Goal: Complete application form

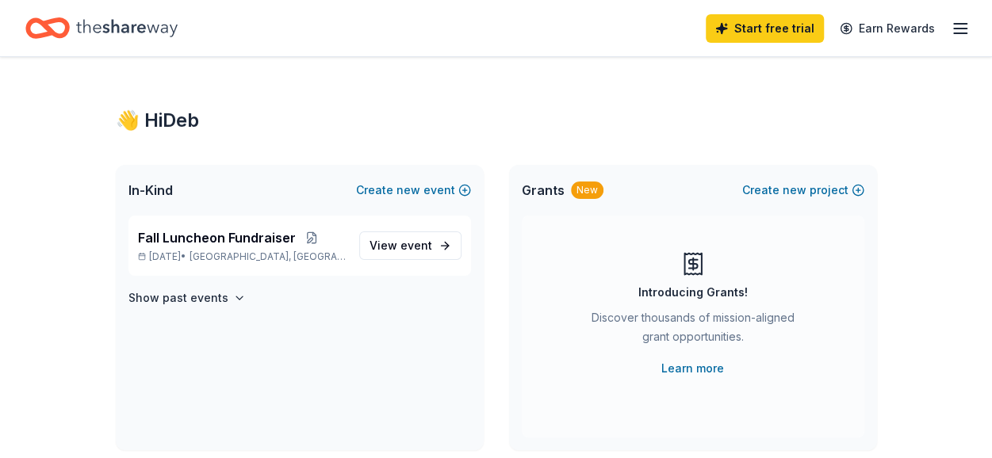
click at [961, 27] on icon "button" at bounding box center [959, 28] width 19 height 19
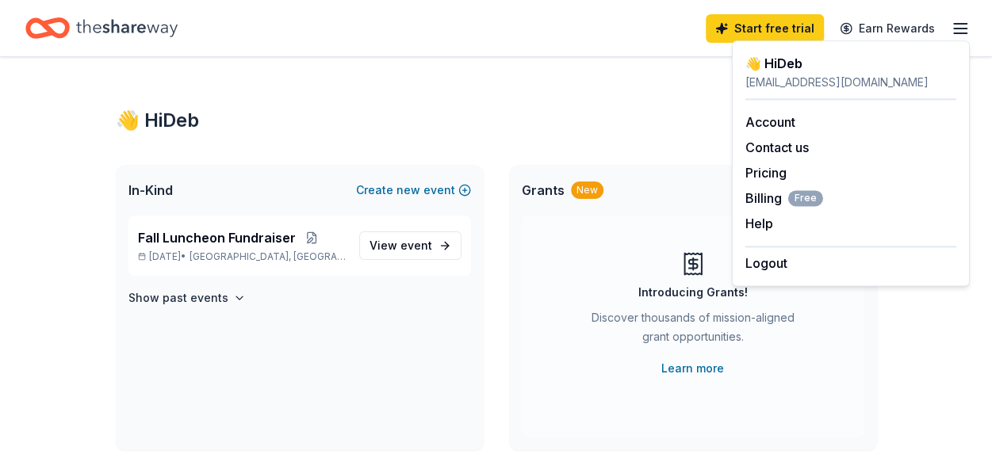
click at [961, 27] on icon "button" at bounding box center [959, 28] width 19 height 19
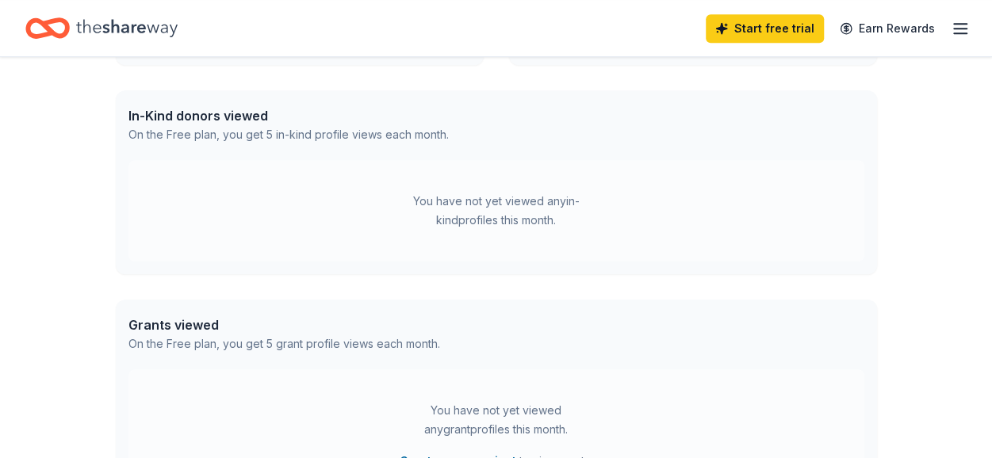
scroll to position [371, 0]
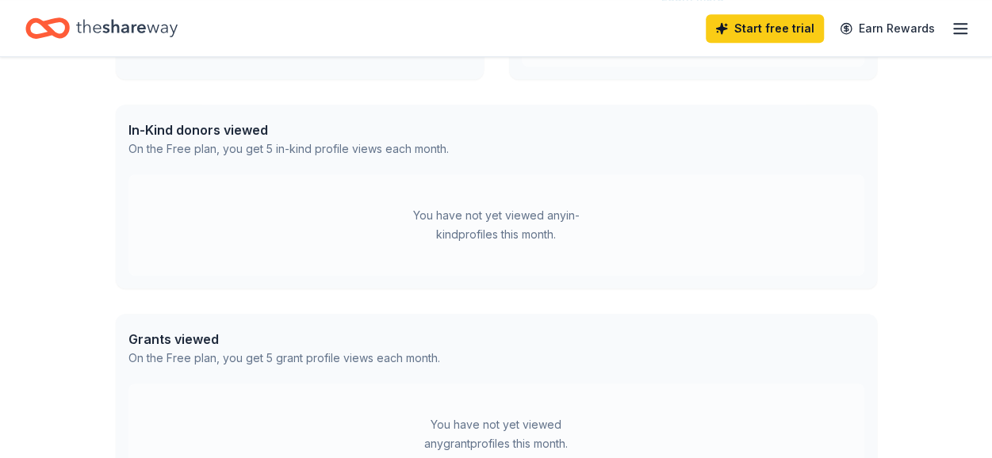
click at [65, 21] on icon "Home" at bounding box center [55, 28] width 25 height 16
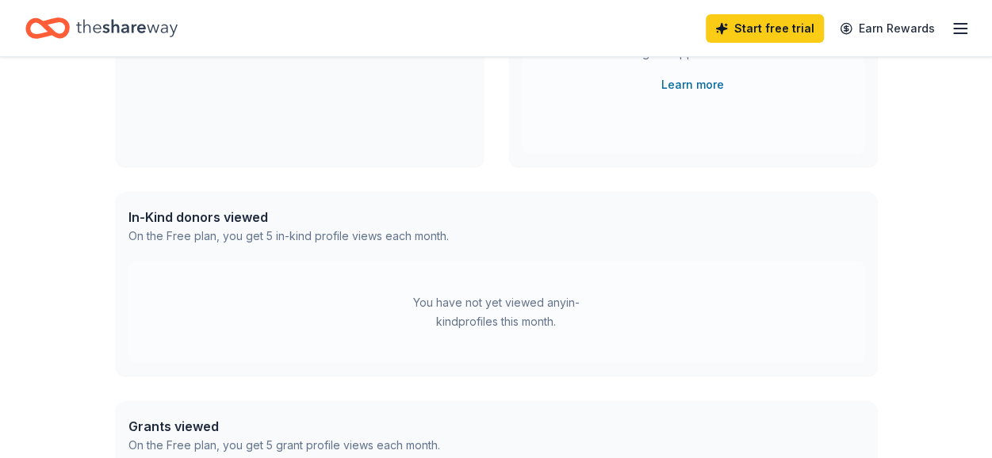
scroll to position [0, 0]
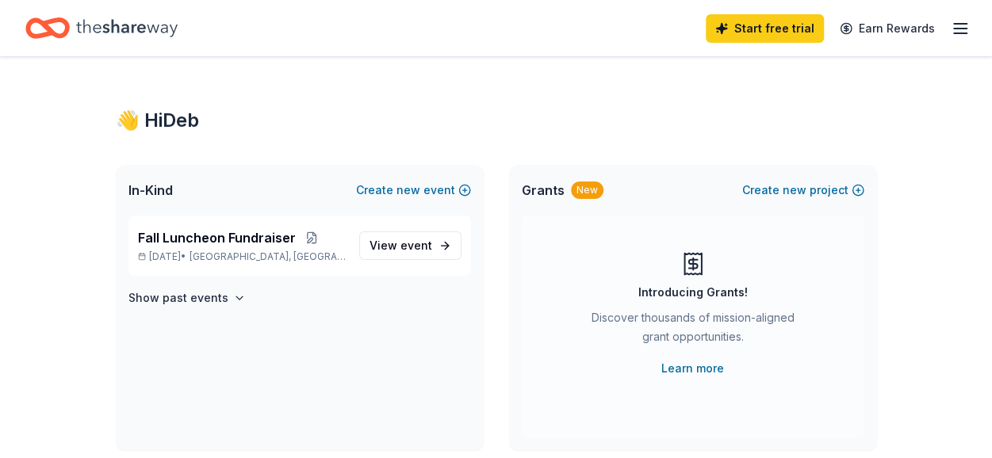
click at [956, 30] on icon "button" at bounding box center [959, 28] width 19 height 19
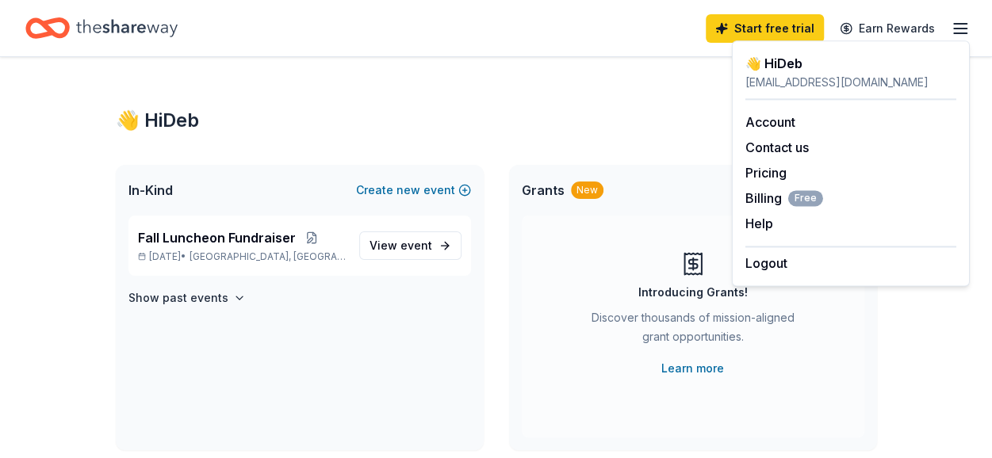
click at [956, 30] on icon "button" at bounding box center [959, 28] width 19 height 19
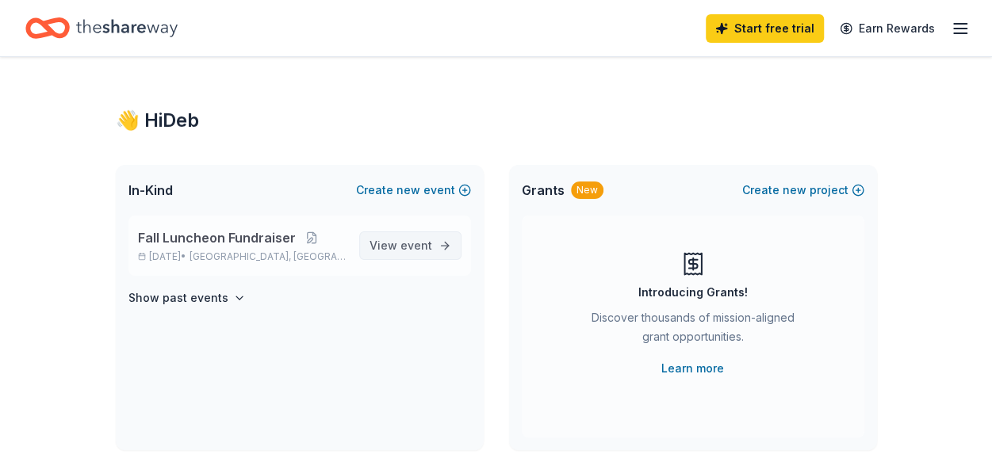
click at [392, 242] on span "View event" at bounding box center [400, 245] width 63 height 19
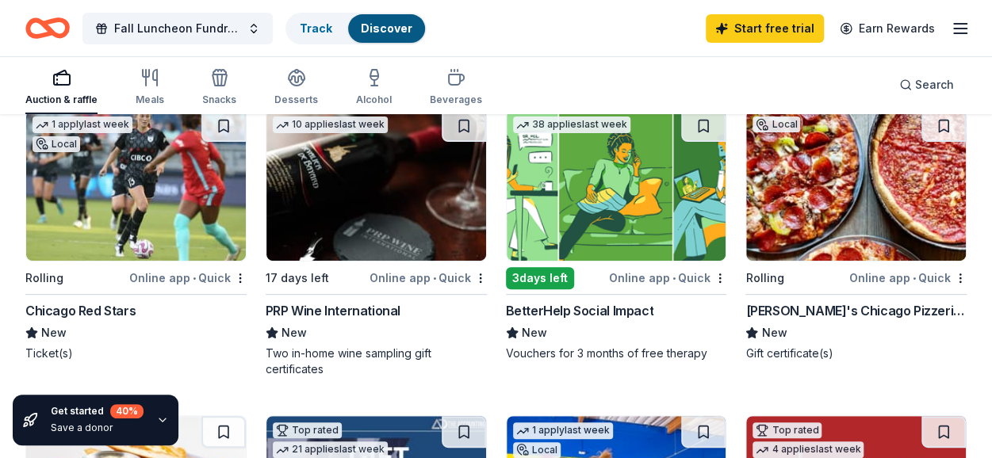
scroll to position [212, 0]
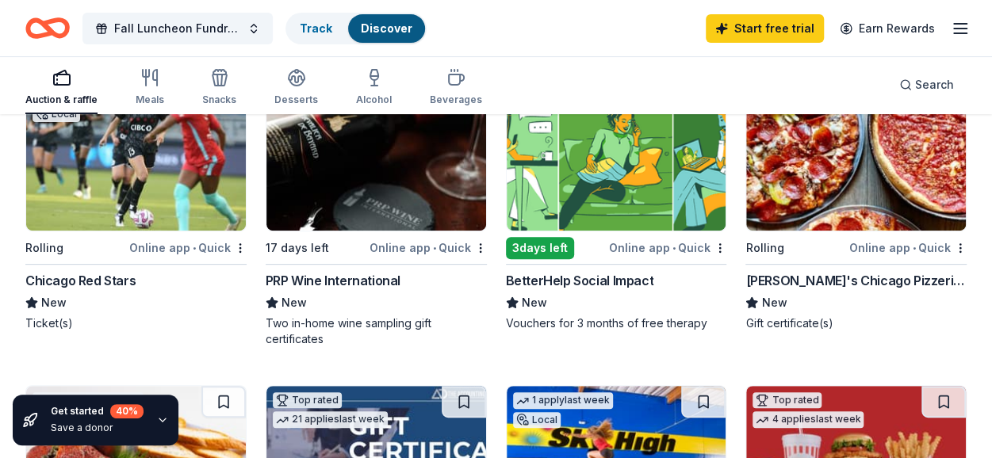
click at [829, 283] on div "[PERSON_NAME]'s Chicago Pizzeria & Pub" at bounding box center [855, 280] width 221 height 19
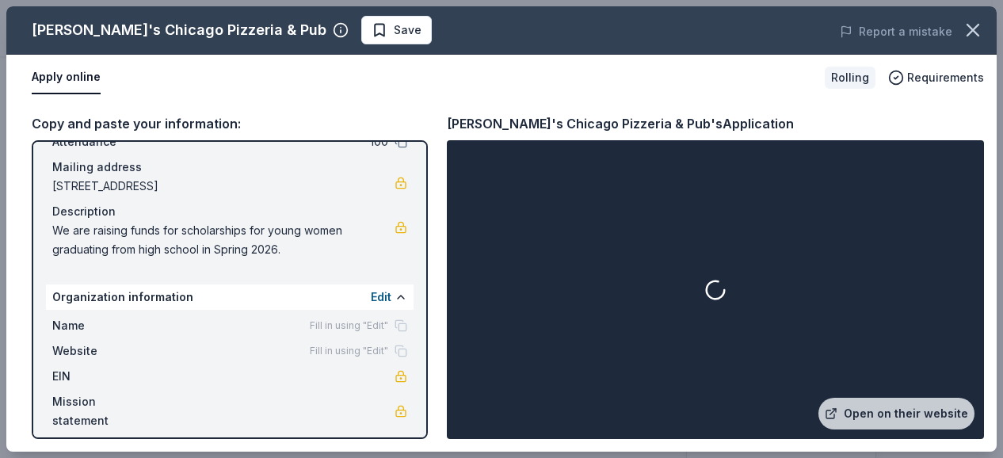
scroll to position [106, 0]
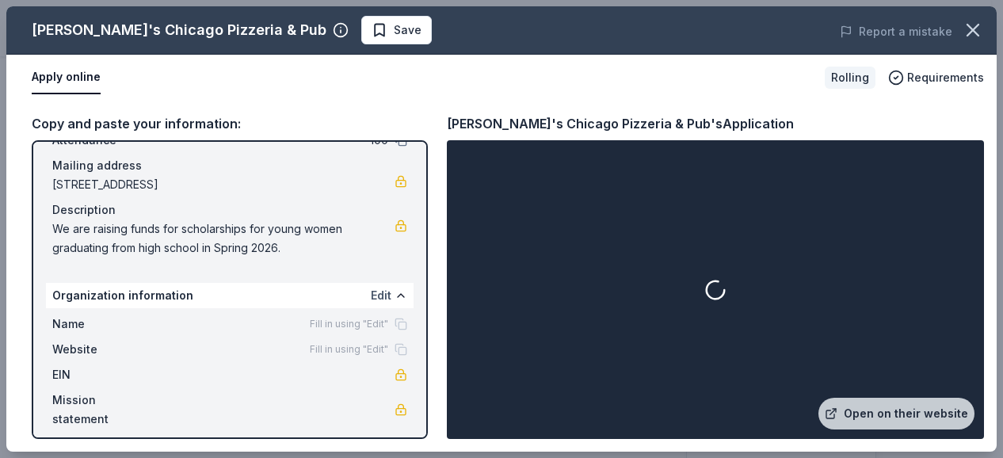
click at [371, 294] on button "Edit" at bounding box center [381, 295] width 21 height 19
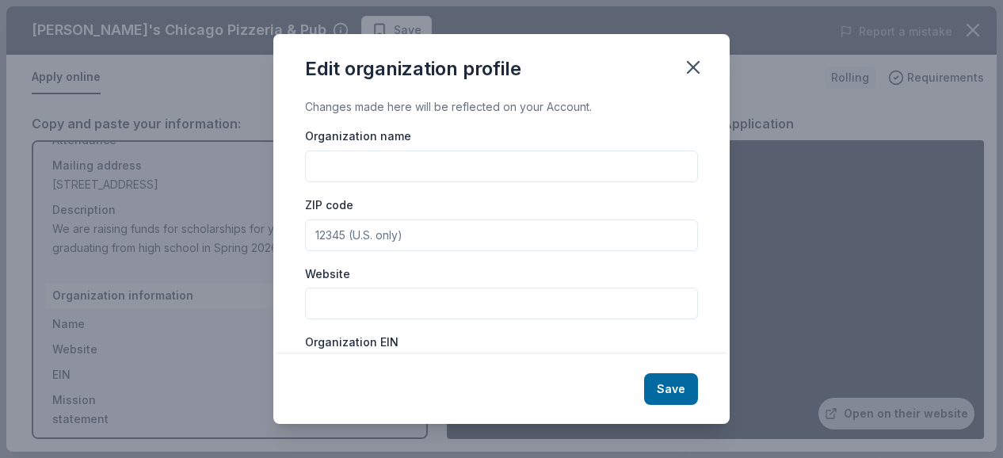
click at [384, 164] on input "Organization name" at bounding box center [501, 167] width 393 height 32
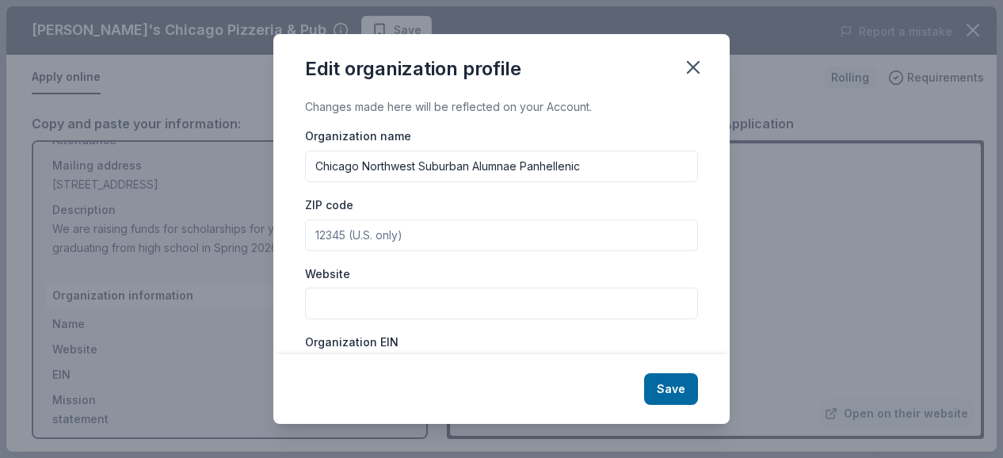
type input "Chicago Northwest Suburban Alumnae Panhellenic"
click at [378, 307] on input "Website" at bounding box center [501, 304] width 393 height 32
type input "cnwsap.org"
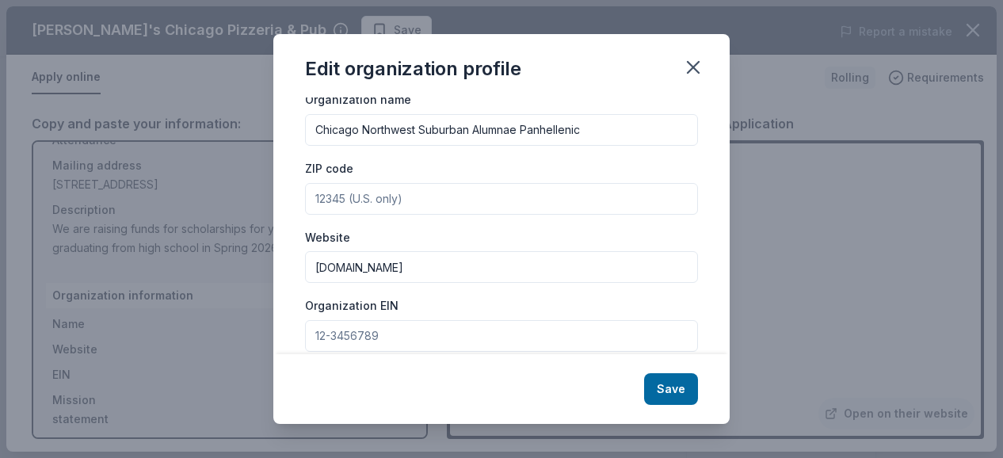
scroll to position [60, 0]
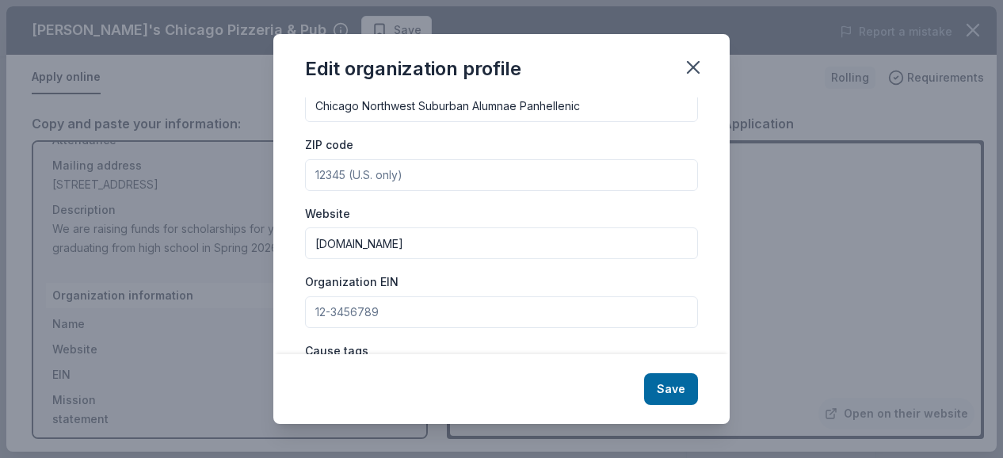
click at [337, 298] on input "Organization EIN" at bounding box center [501, 312] width 393 height 32
paste input "56-2510906"
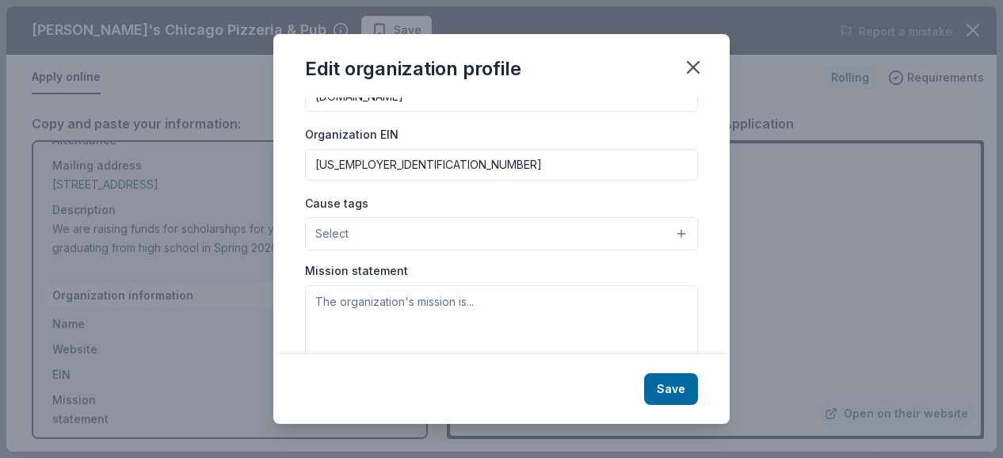
scroll to position [219, 0]
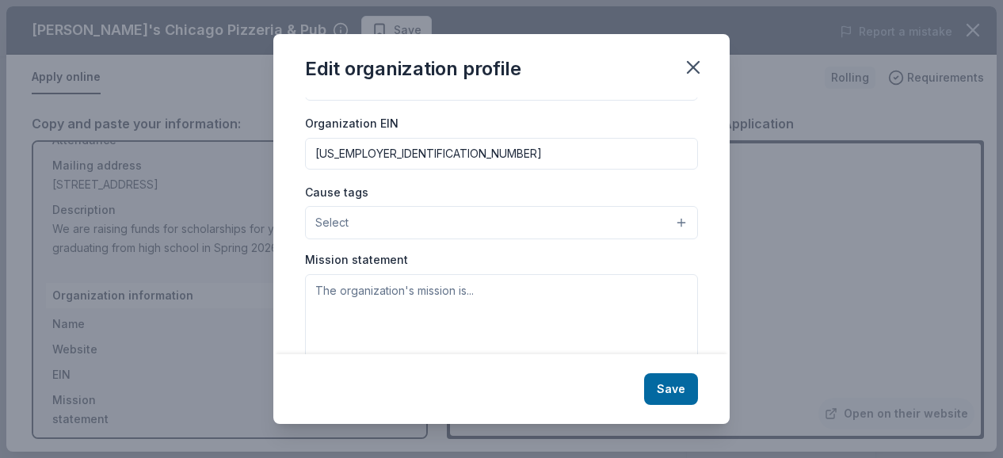
type input "56-2510906"
click at [420, 302] on textarea at bounding box center [501, 328] width 393 height 109
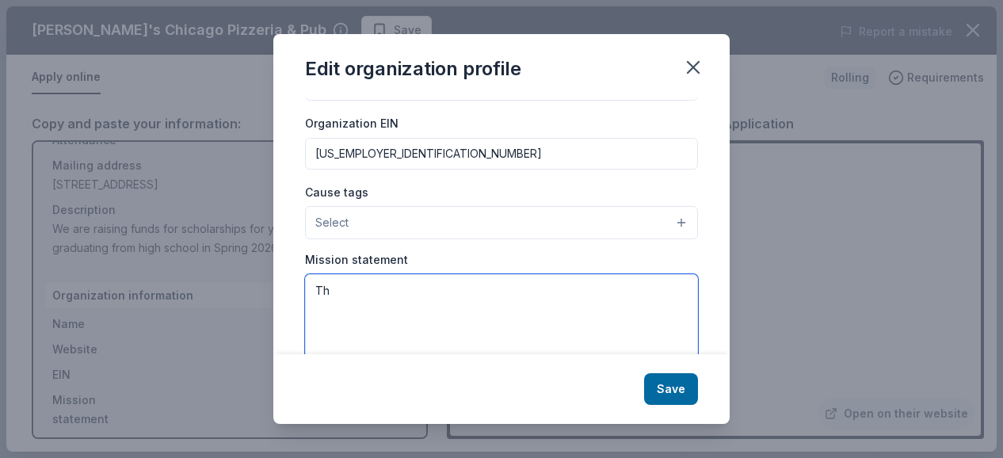
type textarea "T"
click at [324, 283] on textarea at bounding box center [501, 328] width 393 height 109
paste textarea "The purpose of the CNWSAP is: To INFORM fraternity women of current trends. To …"
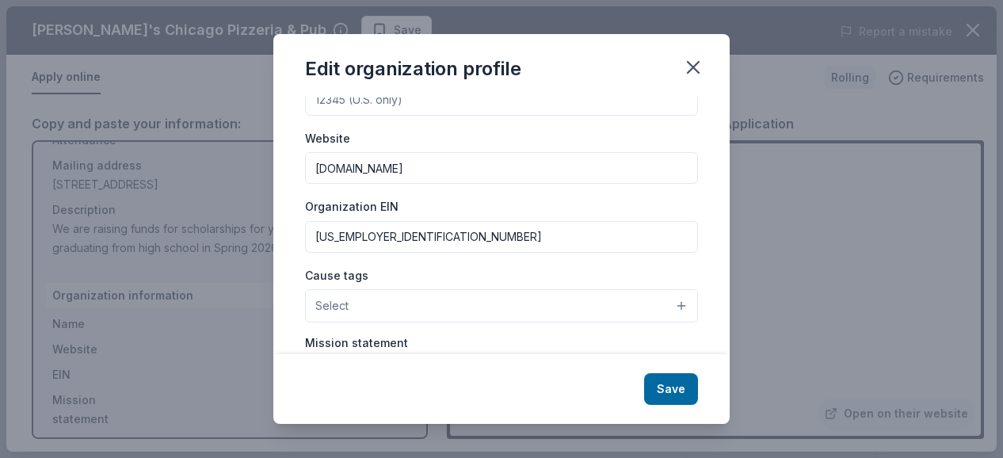
scroll to position [143, 0]
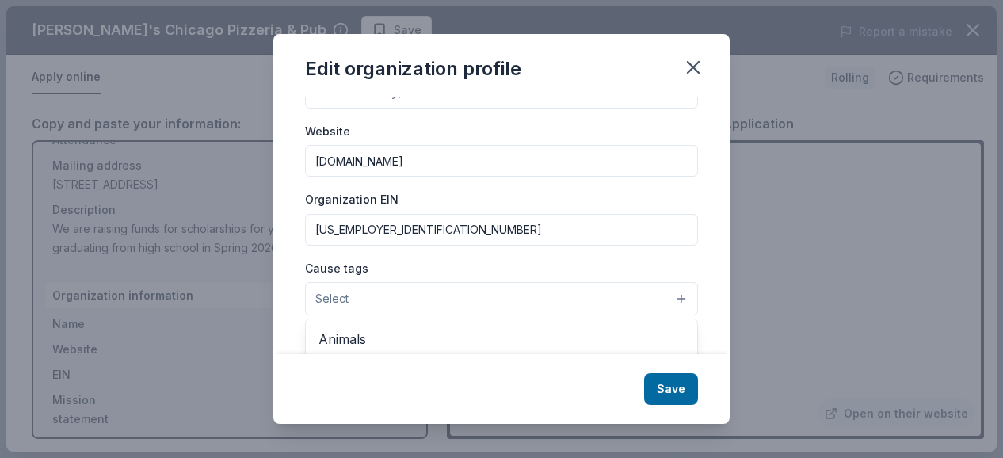
click at [668, 295] on button "Select" at bounding box center [501, 298] width 393 height 33
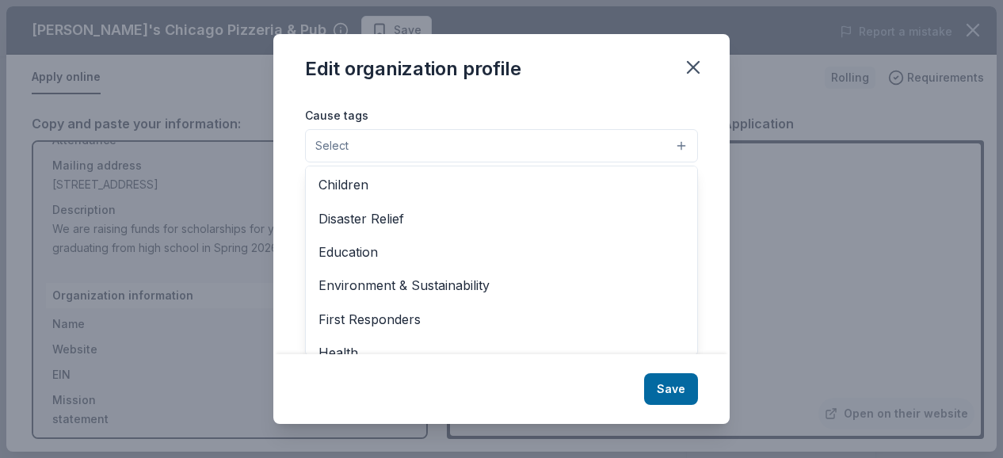
scroll to position [48, 0]
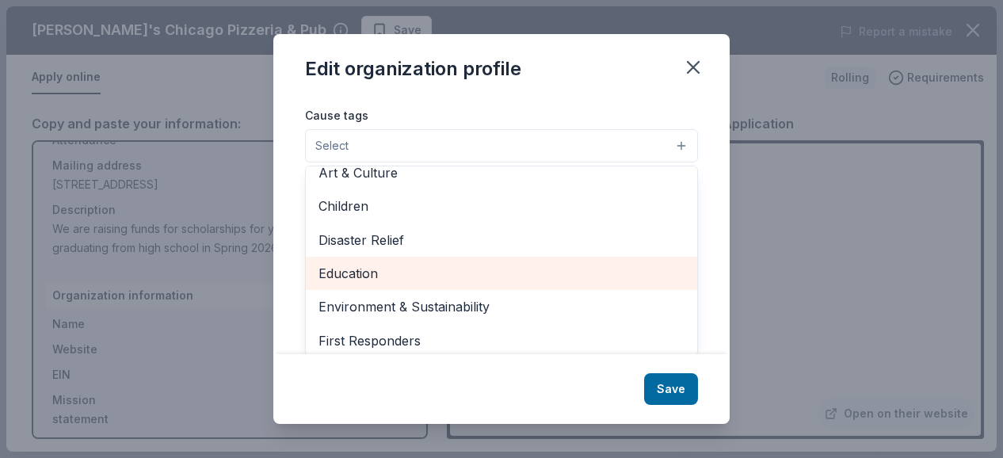
click at [393, 273] on span "Education" at bounding box center [502, 273] width 366 height 21
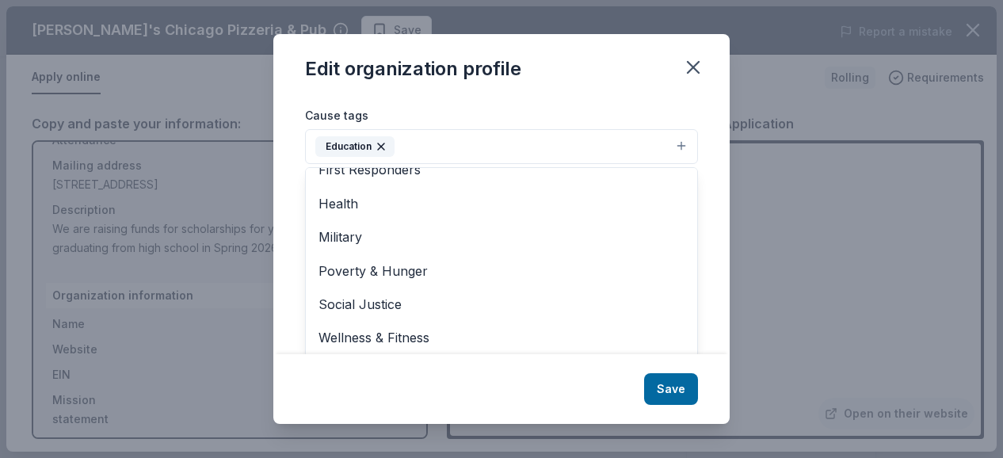
scroll to position [0, 0]
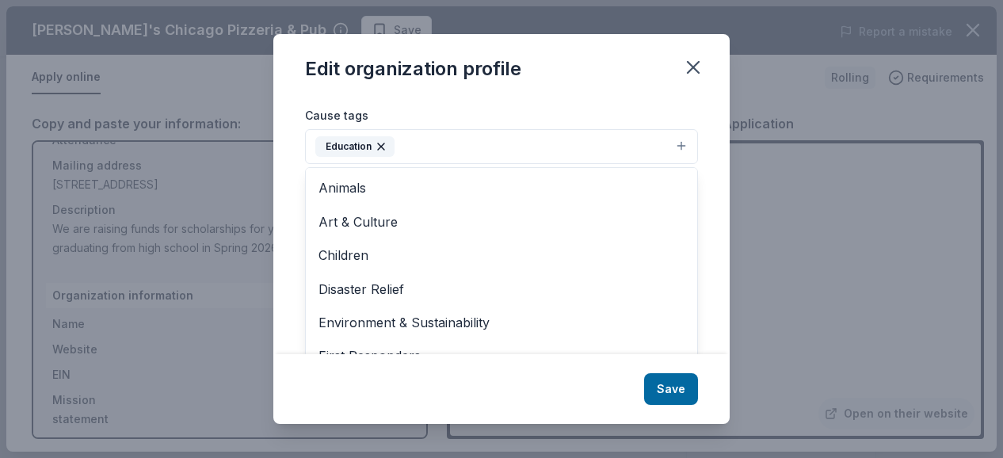
click at [682, 392] on div "Edit organization profile Changes made here will be reflected on your Account. …" at bounding box center [501, 228] width 457 height 389
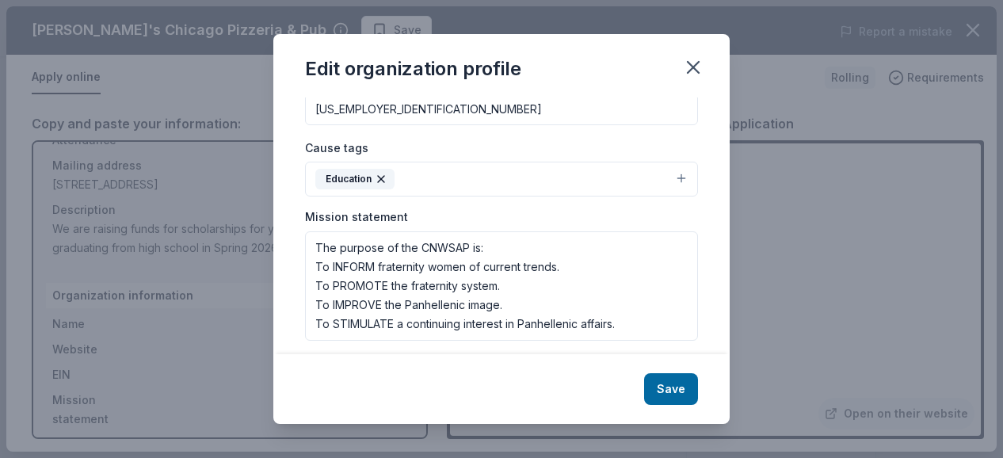
scroll to position [272, 0]
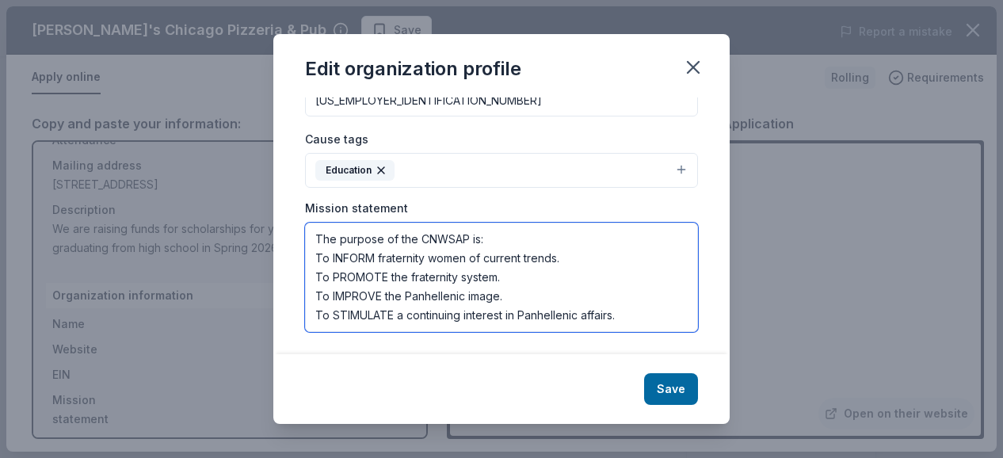
click at [659, 312] on textarea "The purpose of the CNWSAP is: To INFORM fraternity women of current trends. To …" at bounding box center [501, 277] width 393 height 109
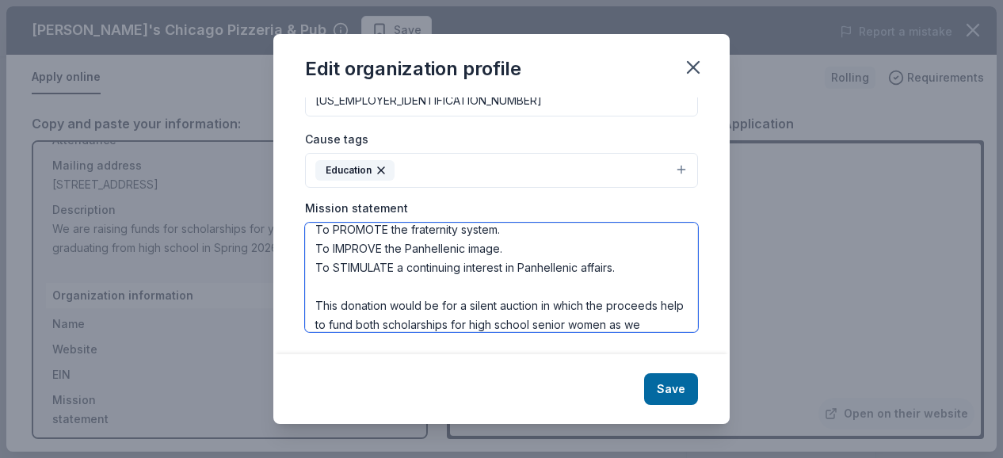
scroll to position [67, 0]
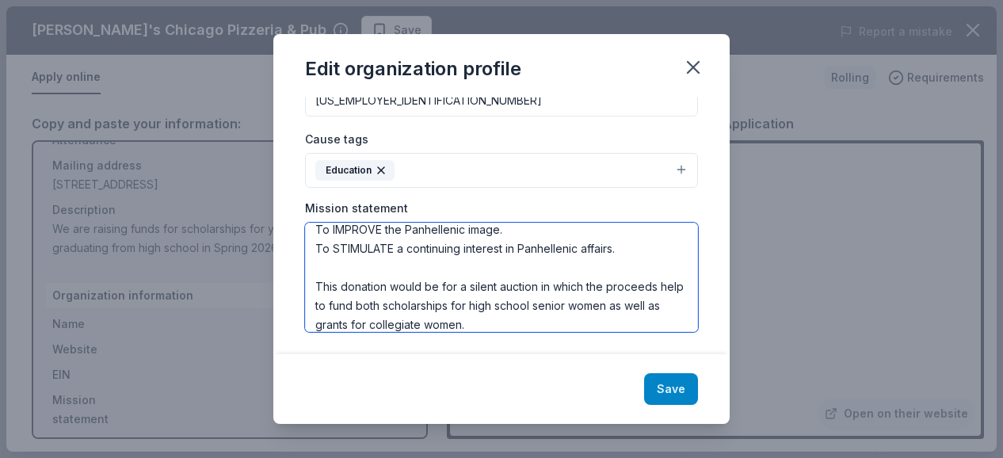
type textarea "The purpose of the CNWSAP is: To INFORM fraternity women of current trends. To …"
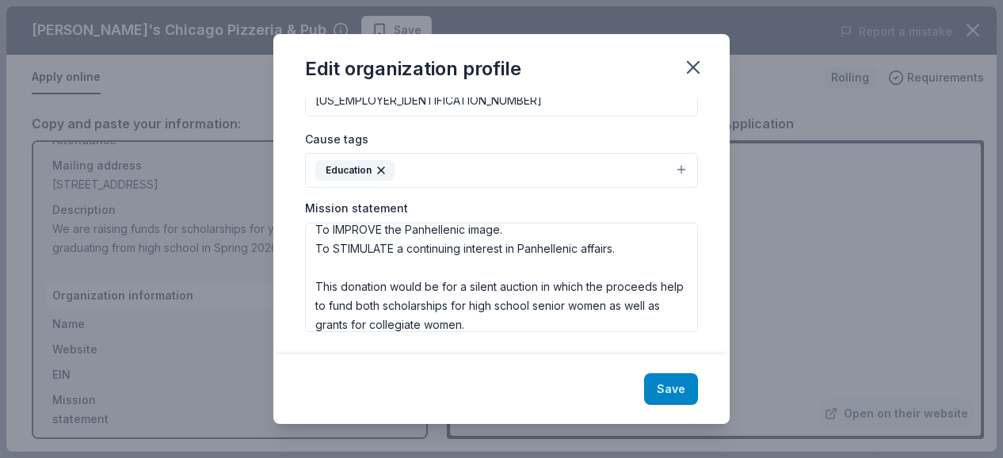
click at [685, 384] on button "Save" at bounding box center [671, 389] width 54 height 32
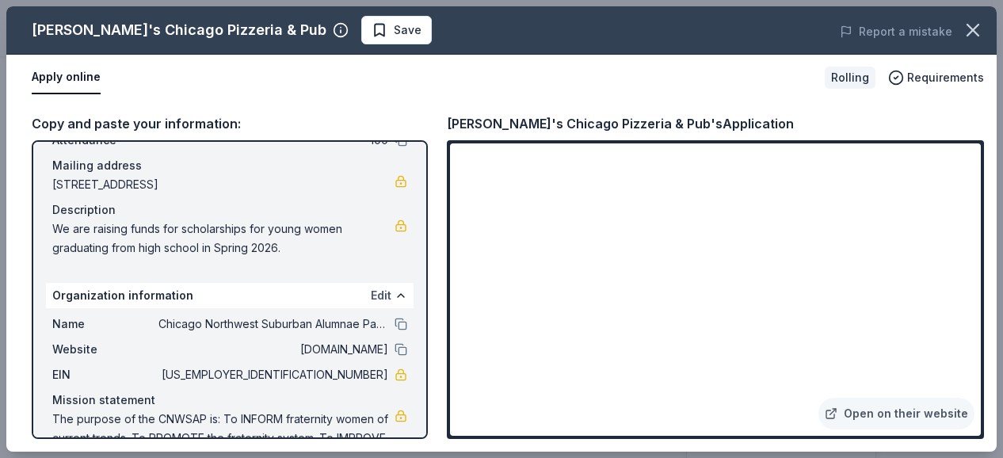
click at [371, 291] on button "Edit" at bounding box center [381, 295] width 21 height 19
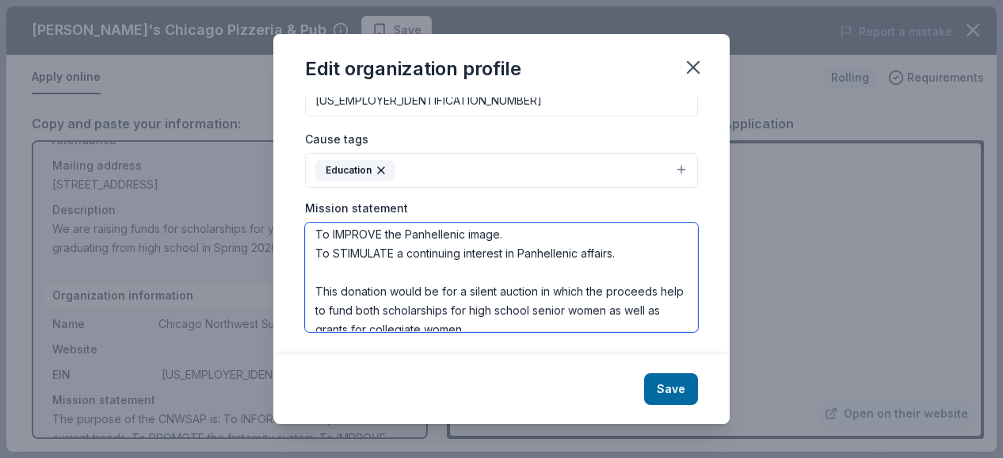
scroll to position [76, 0]
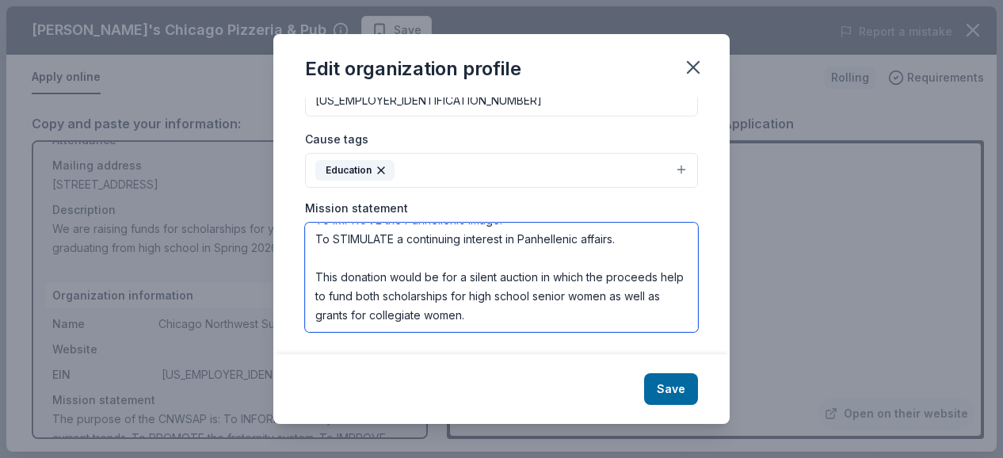
drag, startPoint x: 312, startPoint y: 274, endPoint x: 505, endPoint y: 323, distance: 198.8
click at [505, 323] on textarea "The purpose of the CNWSAP is: To INFORM fraternity women of current trends. To …" at bounding box center [501, 277] width 393 height 109
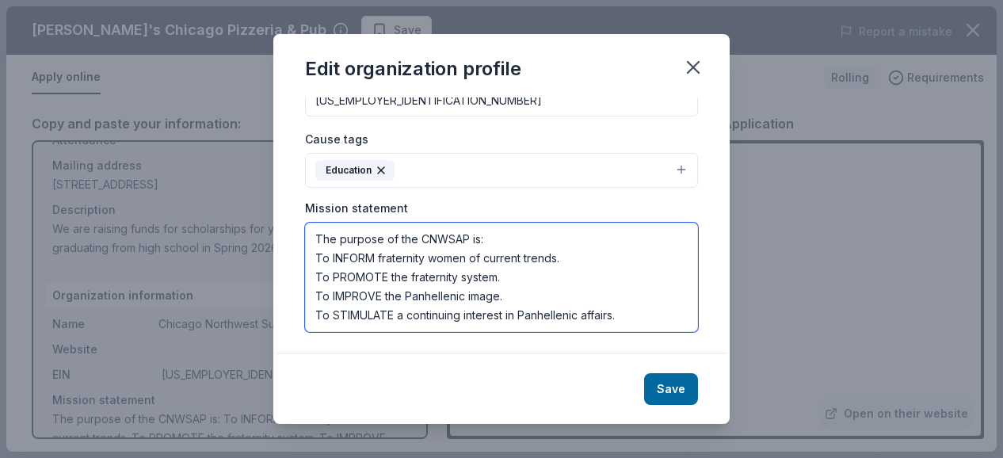
scroll to position [38, 0]
type textarea "The purpose of the CNWSAP is: To INFORM fraternity women of current trends. To …"
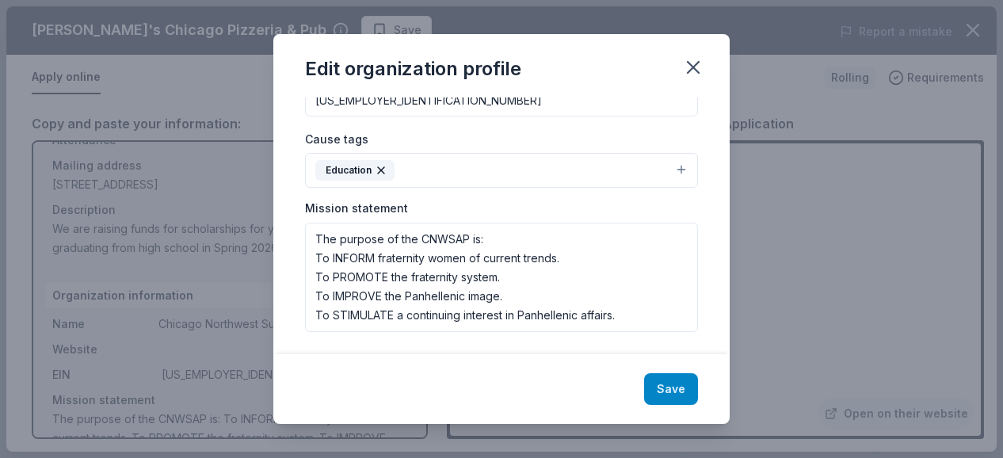
click at [656, 388] on button "Save" at bounding box center [671, 389] width 54 height 32
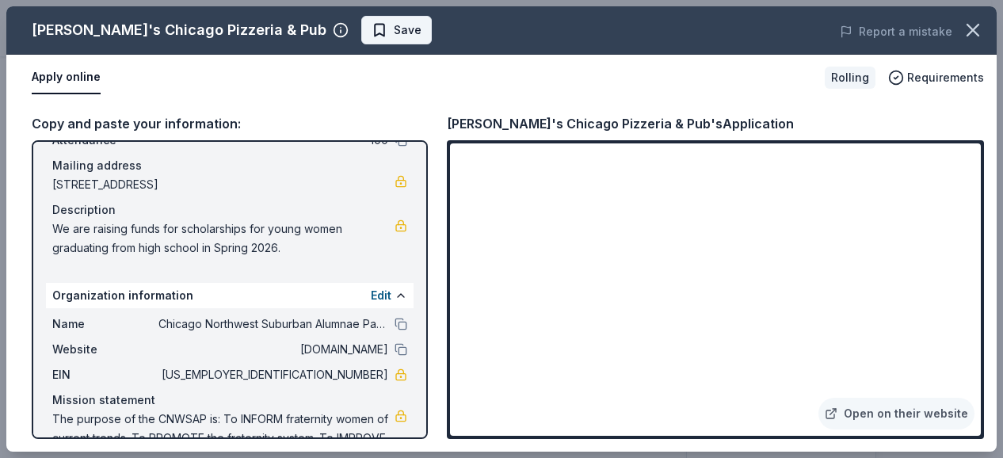
click at [394, 39] on span "Save" at bounding box center [408, 30] width 28 height 19
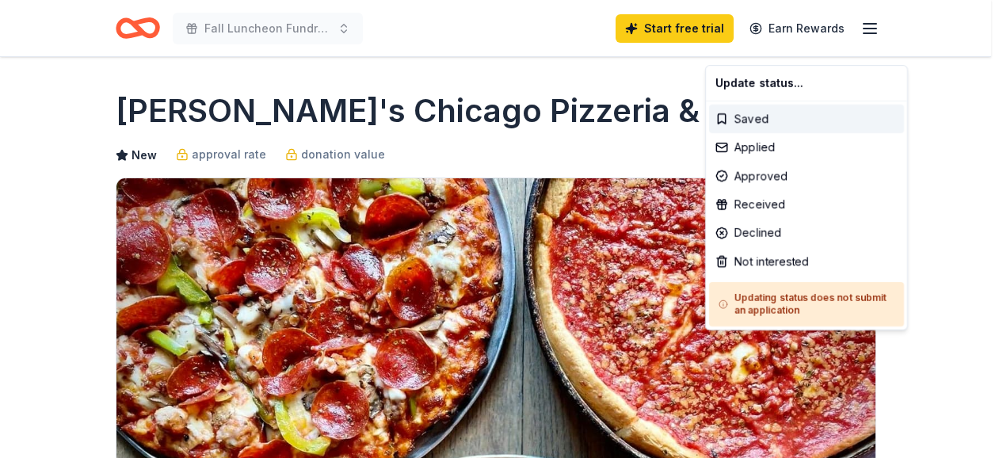
click at [918, 380] on html "Fall Luncheon Fundraiser Start free trial Earn Rewards Rolling Share [PERSON_NA…" at bounding box center [501, 229] width 1003 height 458
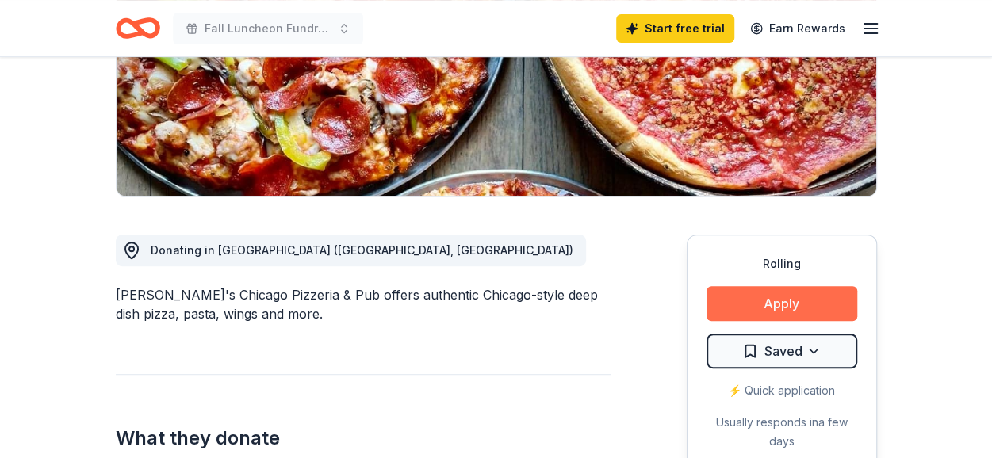
click at [820, 308] on button "Apply" at bounding box center [781, 303] width 151 height 35
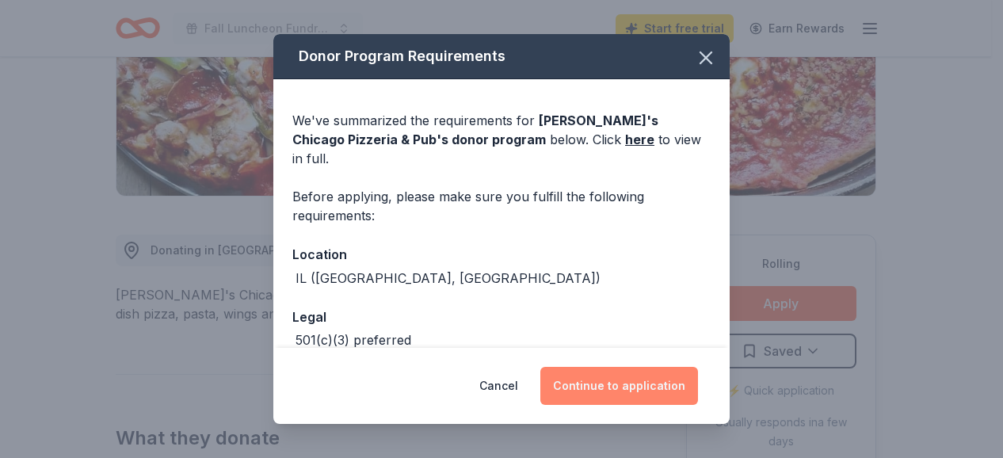
click at [621, 388] on button "Continue to application" at bounding box center [620, 386] width 158 height 38
